Goal: Task Accomplishment & Management: Manage account settings

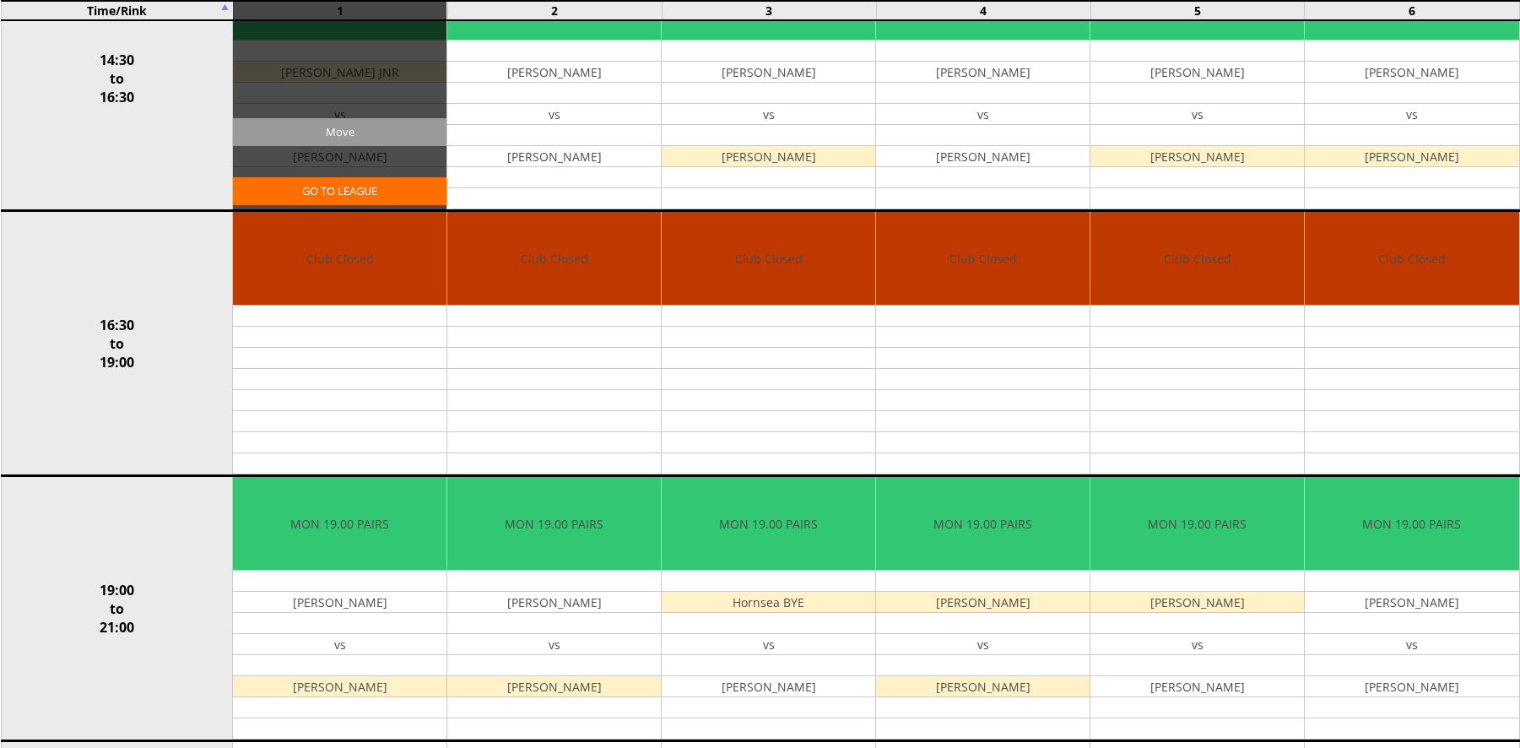
scroll to position [481, 0]
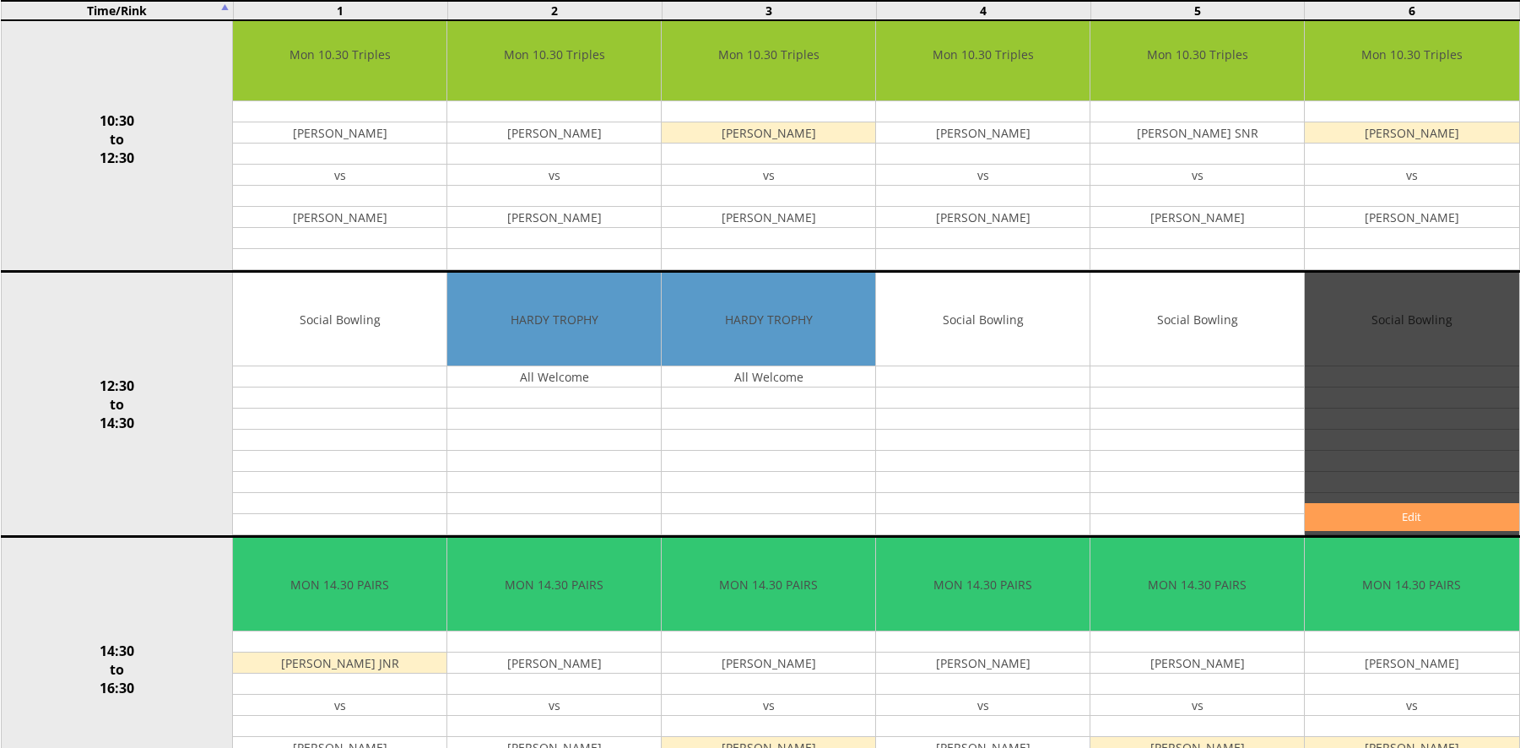
click at [1377, 514] on link "Edit" at bounding box center [1412, 517] width 214 height 28
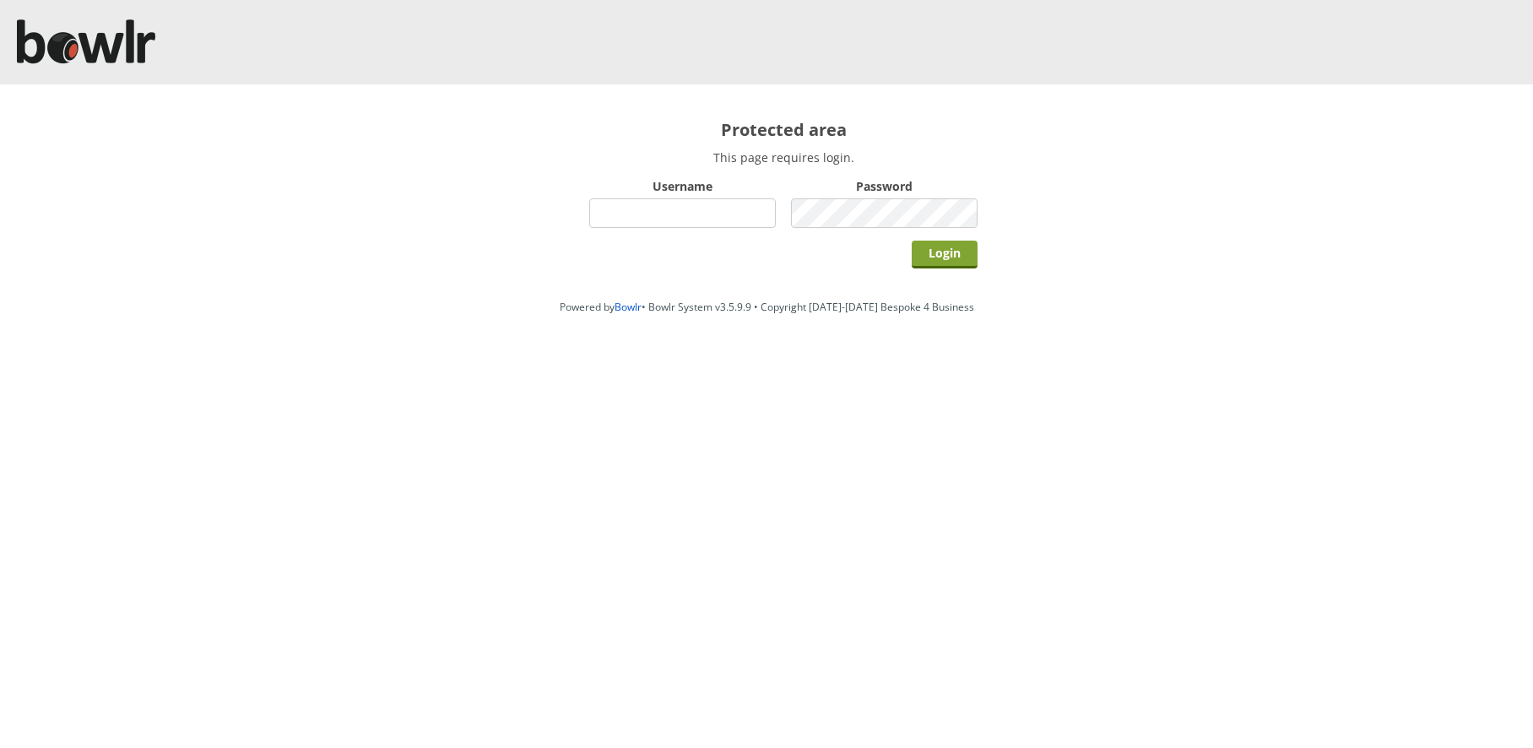
type input "hornseaindoorbowlsclub"
click at [925, 263] on input "Login" at bounding box center [945, 255] width 66 height 28
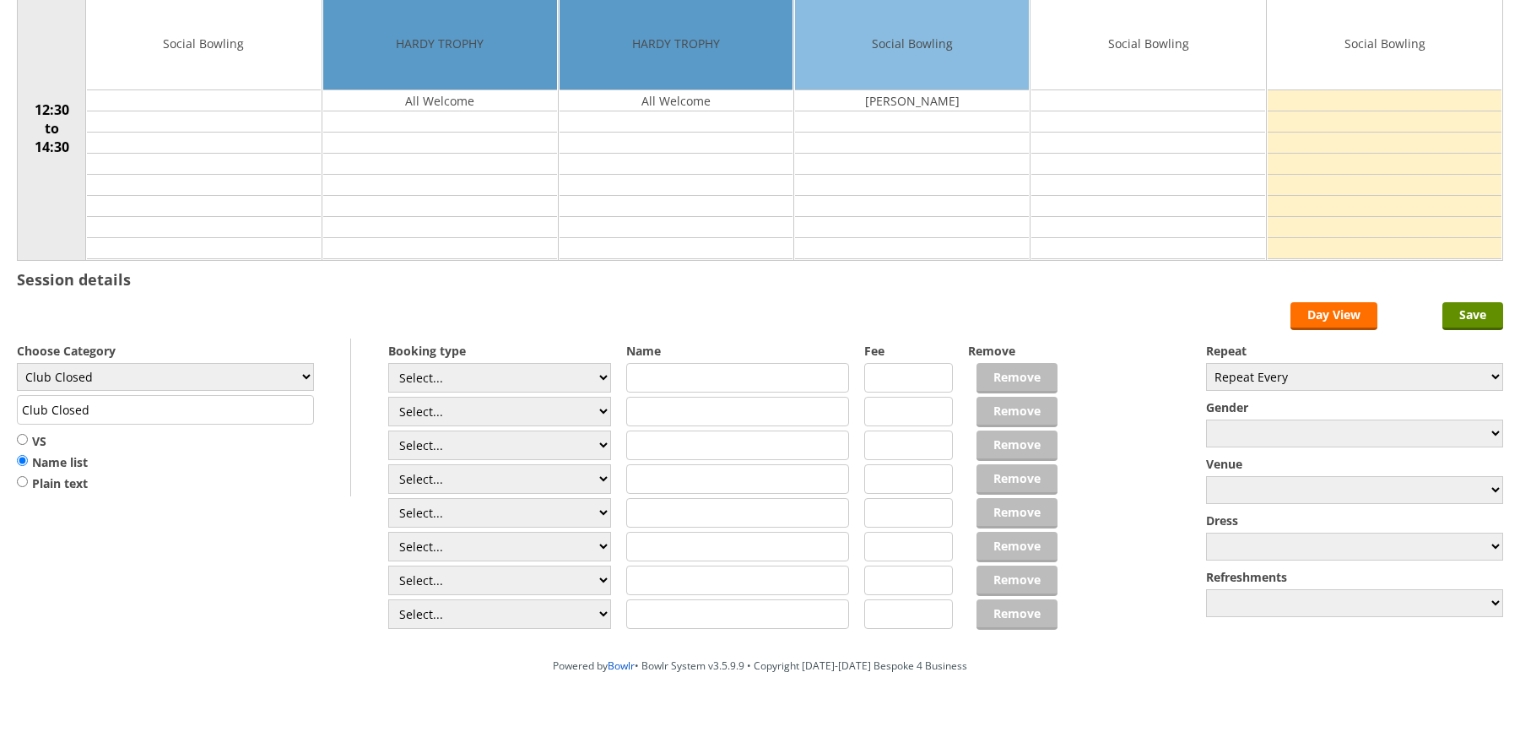
scroll to position [220, 0]
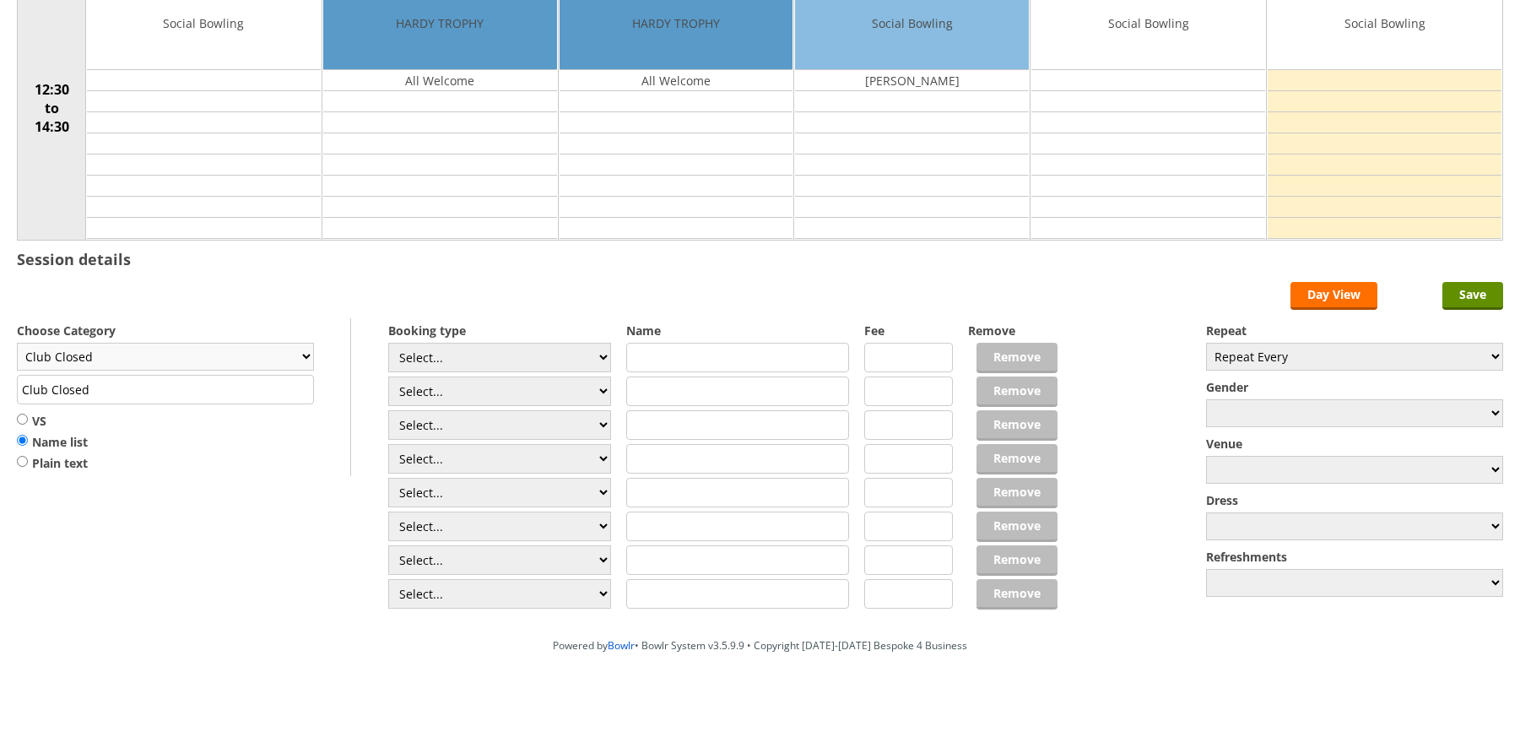
click at [271, 350] on select "Club Closed Singles League Triples League Pairs League Friendly Social Bowling …" at bounding box center [165, 357] width 297 height 28
select select "132"
click at [17, 343] on select "Club Closed Singles League Triples League Pairs League Friendly Social Bowling …" at bounding box center [165, 357] width 297 height 28
type input "Social Bowling"
click at [482, 371] on select "Select... Club Competition (Member) Club Competition (Visitor) National (Member…" at bounding box center [499, 358] width 223 height 30
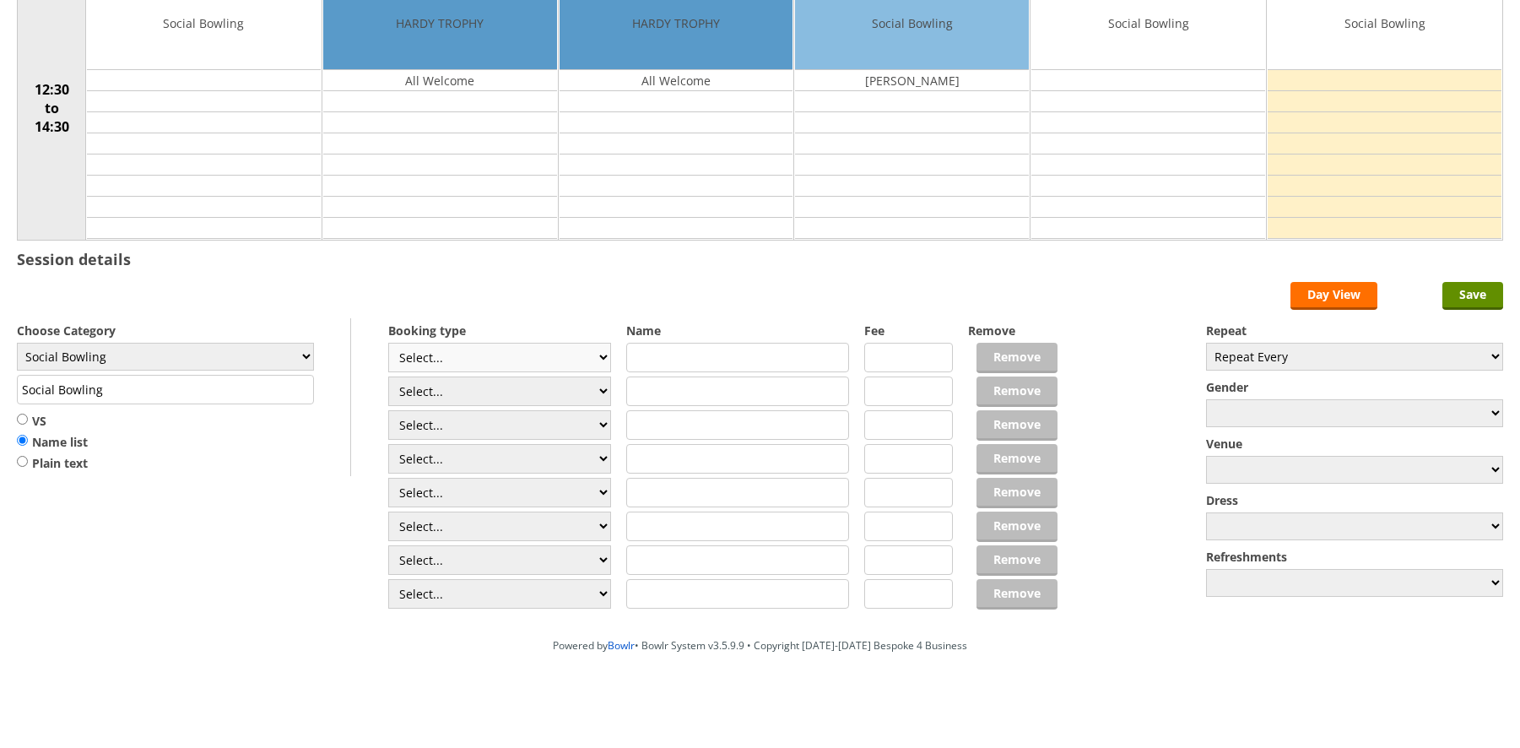
select select "0_54"
click at [388, 343] on select "Select... Club Competition (Member) Club Competition (Visitor) National (Member…" at bounding box center [499, 358] width 223 height 30
type input "6.0000"
click at [736, 359] on input "text" at bounding box center [737, 358] width 223 height 30
type input "[PERSON_NAME]"
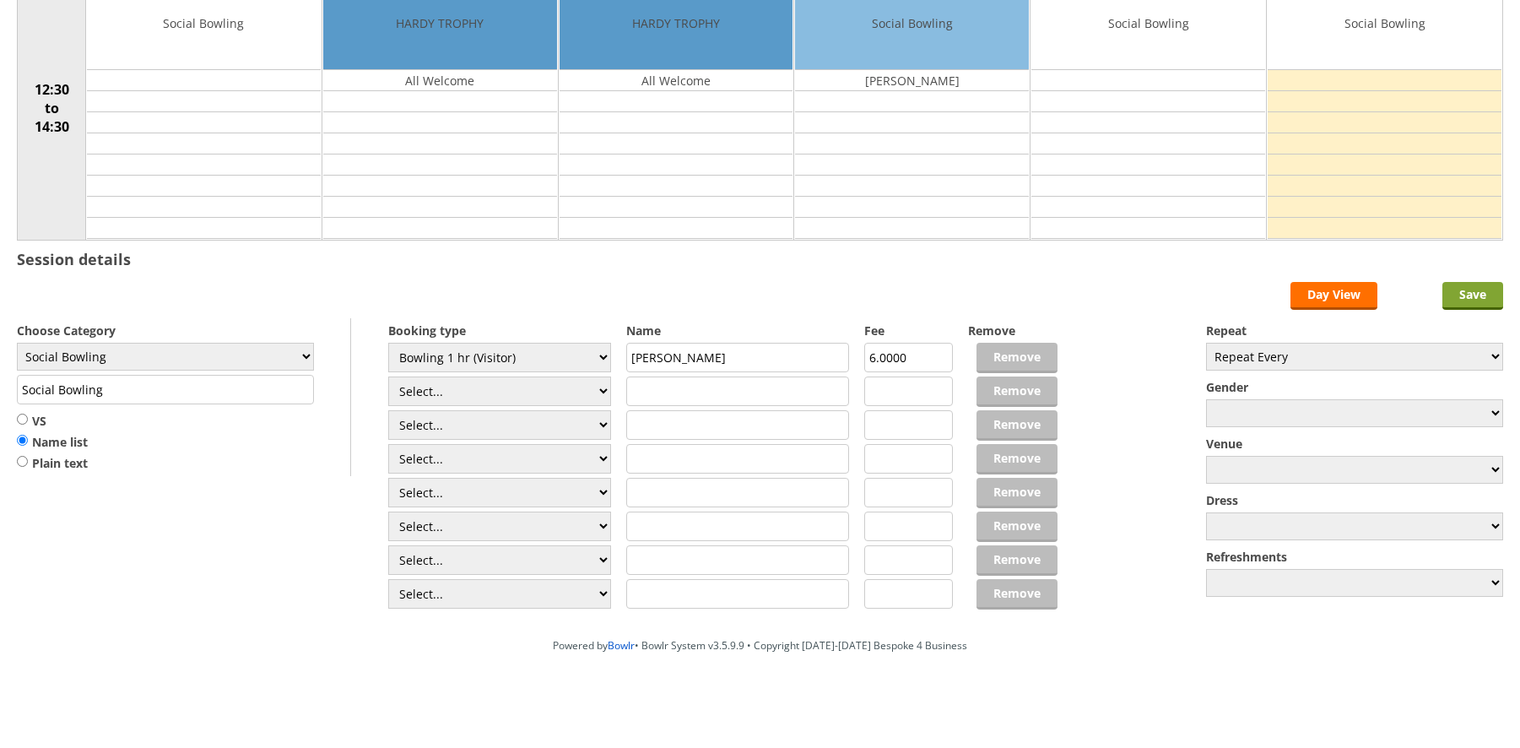
click at [1447, 284] on input "Save" at bounding box center [1473, 296] width 61 height 28
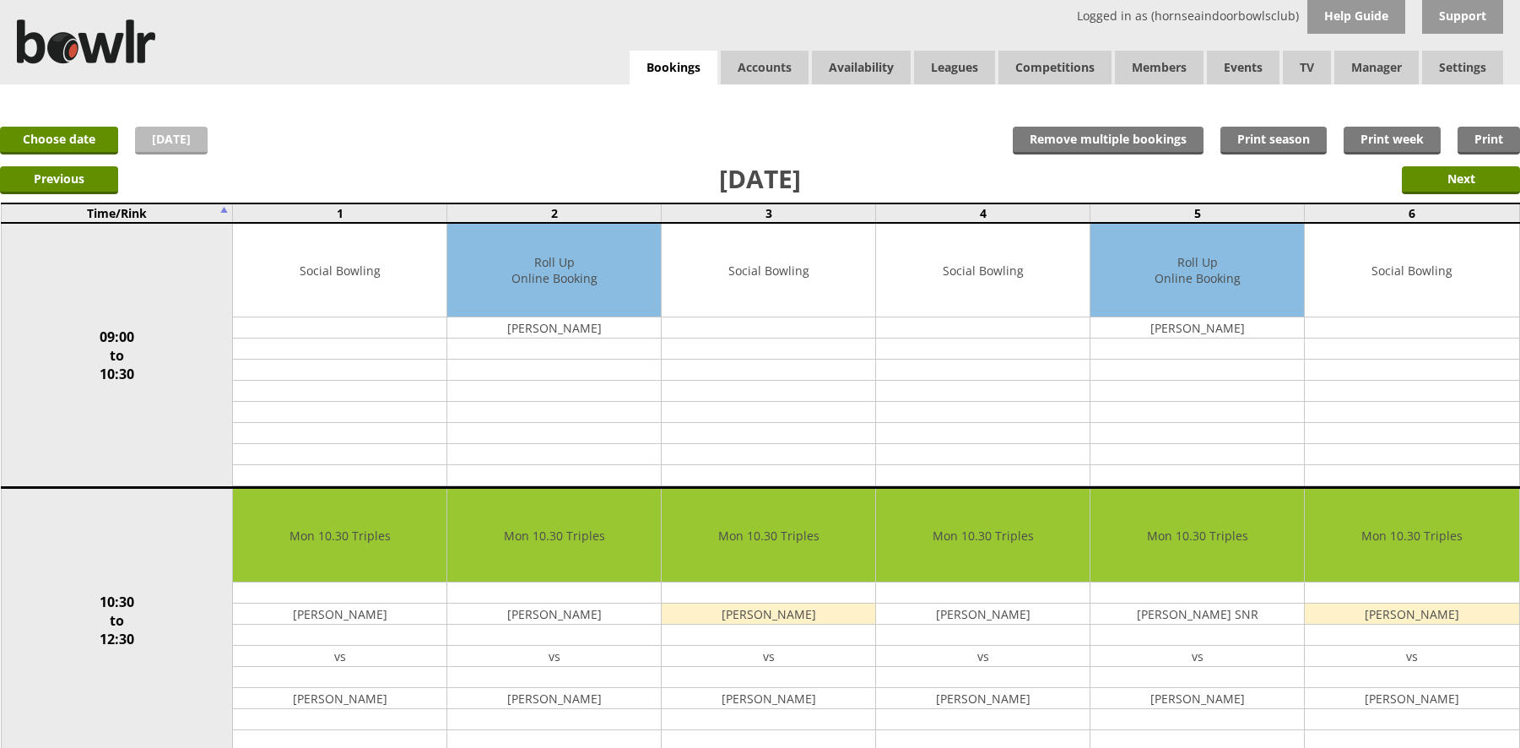
click at [160, 148] on link "[DATE]" at bounding box center [171, 141] width 73 height 28
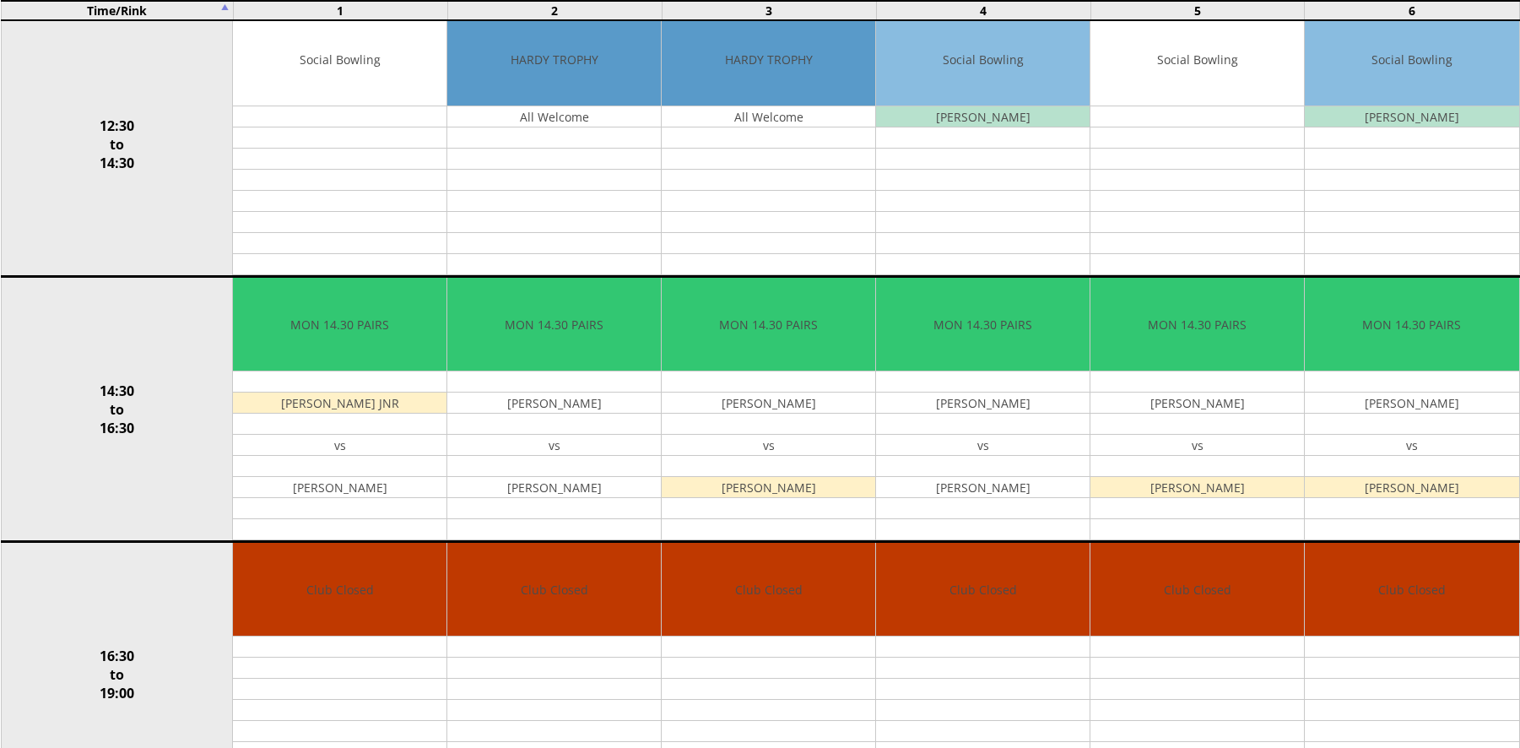
scroll to position [591, 0]
